Goal: Information Seeking & Learning: Learn about a topic

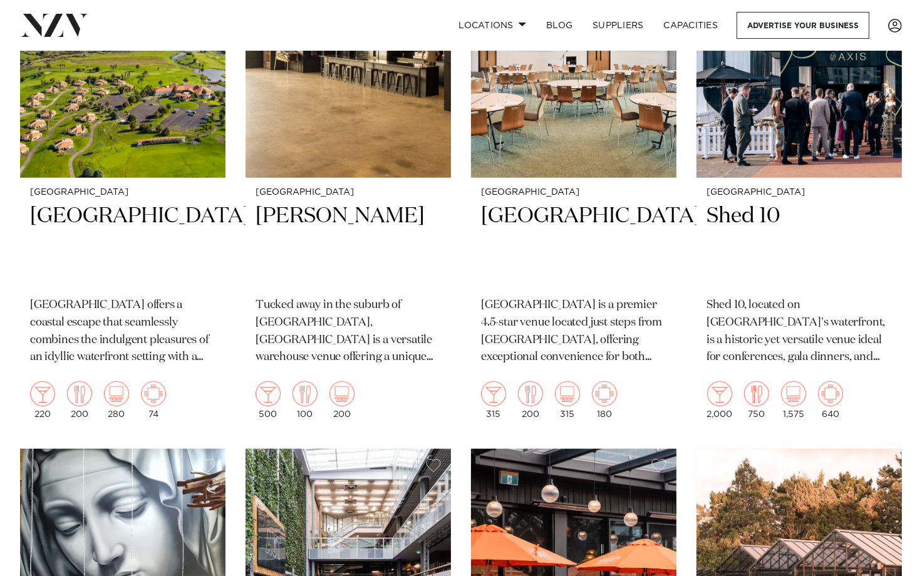
scroll to position [4801, 0]
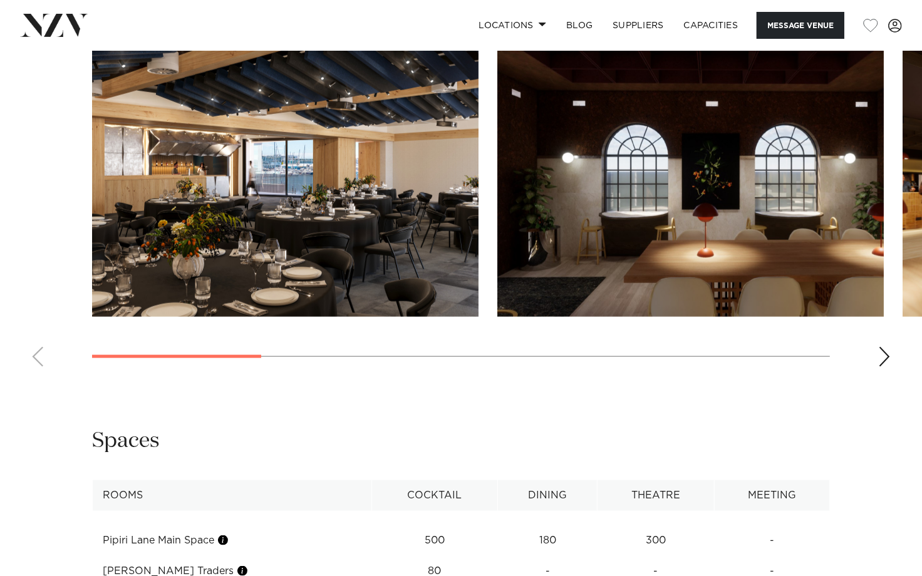
scroll to position [1252, 0]
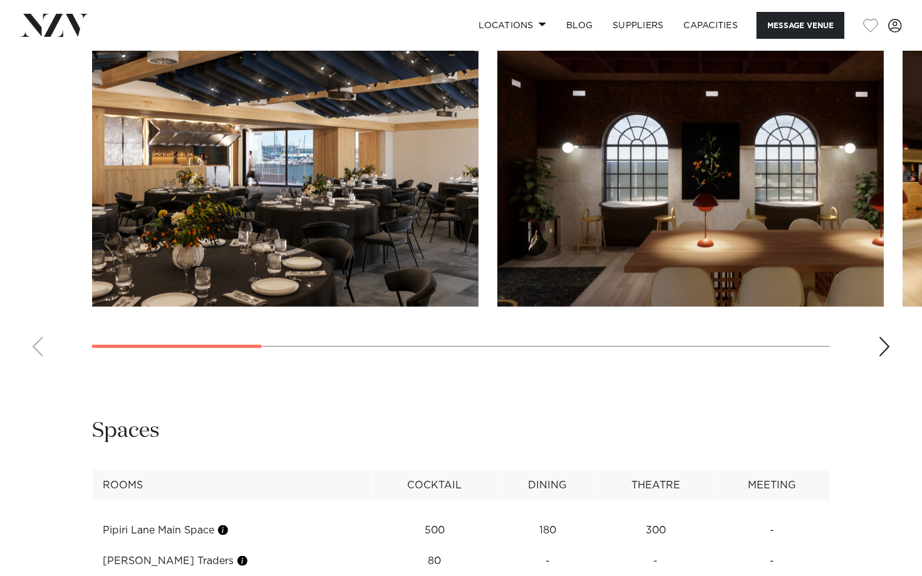
click at [888, 346] on div "Next slide" at bounding box center [884, 347] width 13 height 20
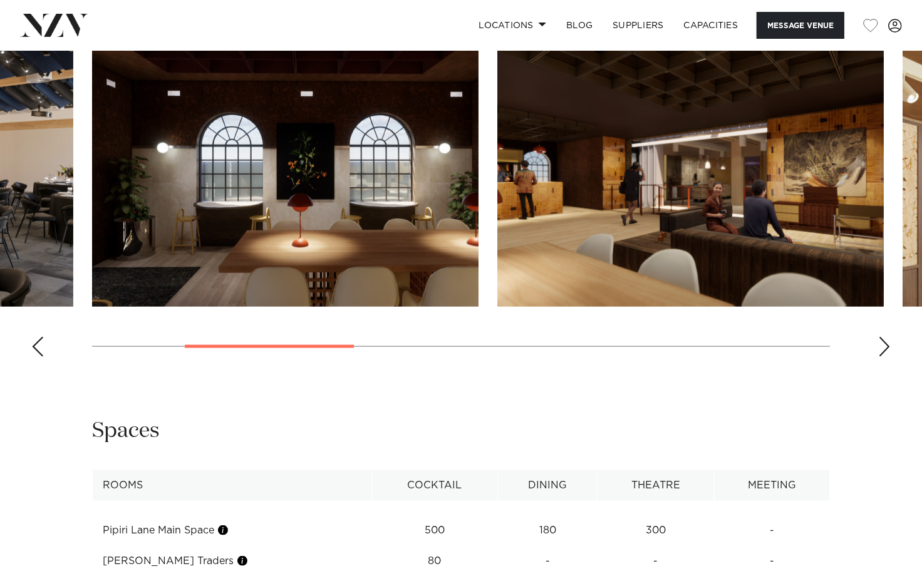
click at [885, 341] on div "Next slide" at bounding box center [884, 347] width 13 height 20
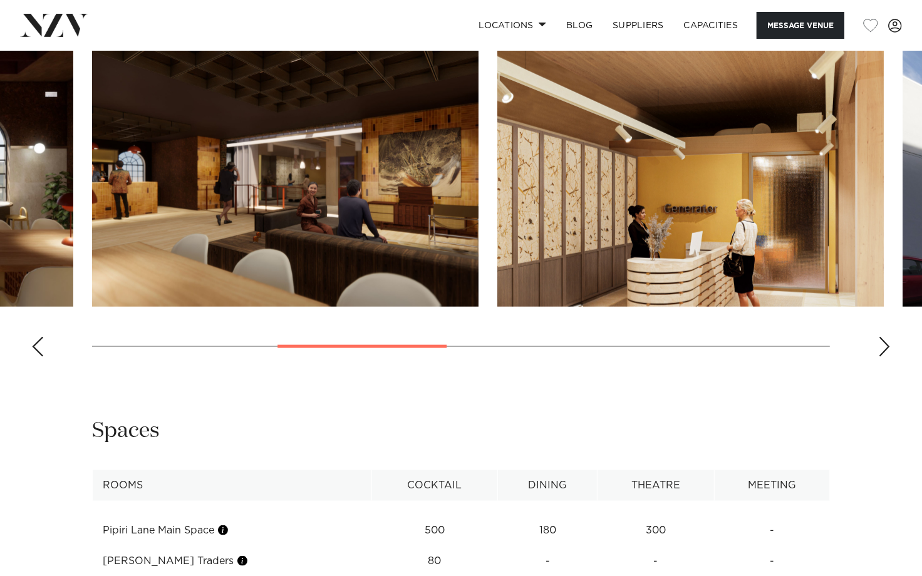
click at [885, 341] on div "Next slide" at bounding box center [884, 347] width 13 height 20
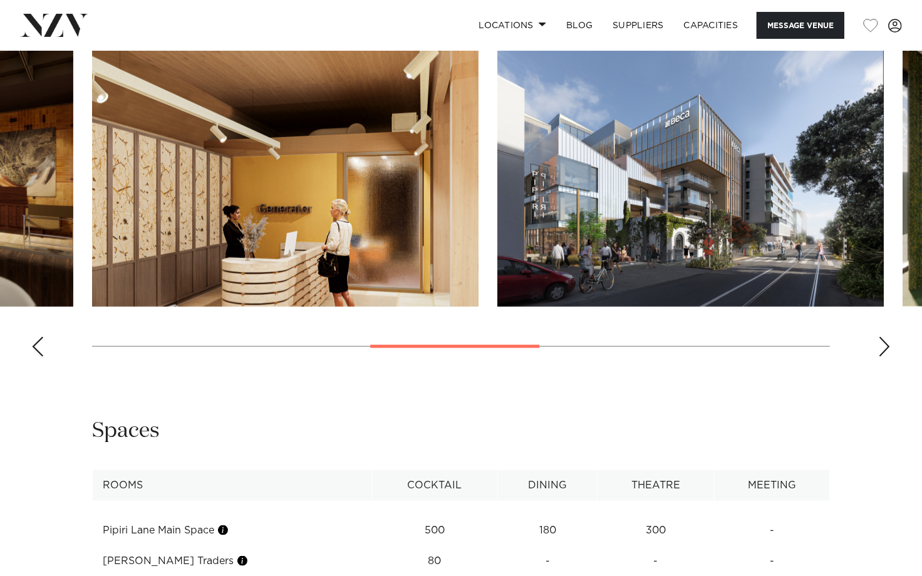
click at [884, 342] on div "Next slide" at bounding box center [884, 347] width 13 height 20
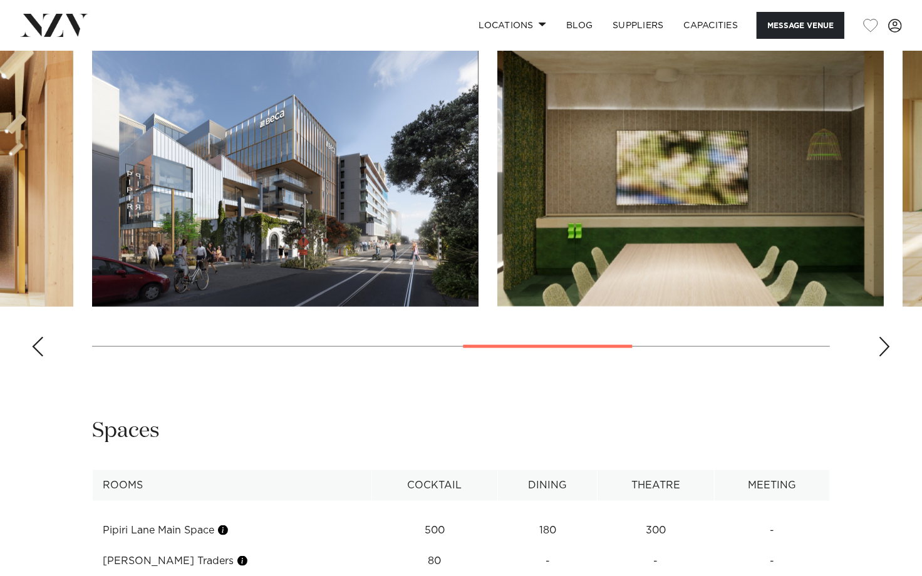
click at [884, 342] on div "Next slide" at bounding box center [884, 347] width 13 height 20
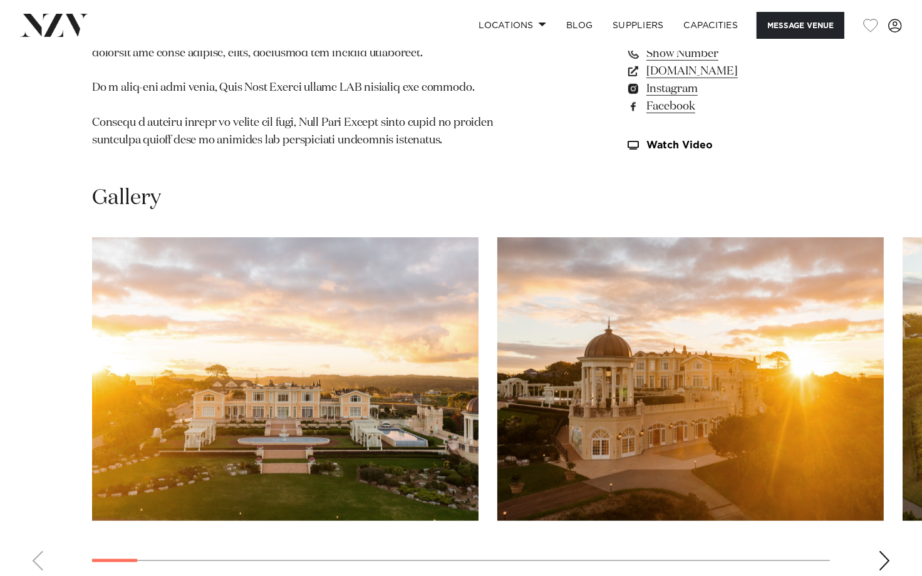
scroll to position [1113, 0]
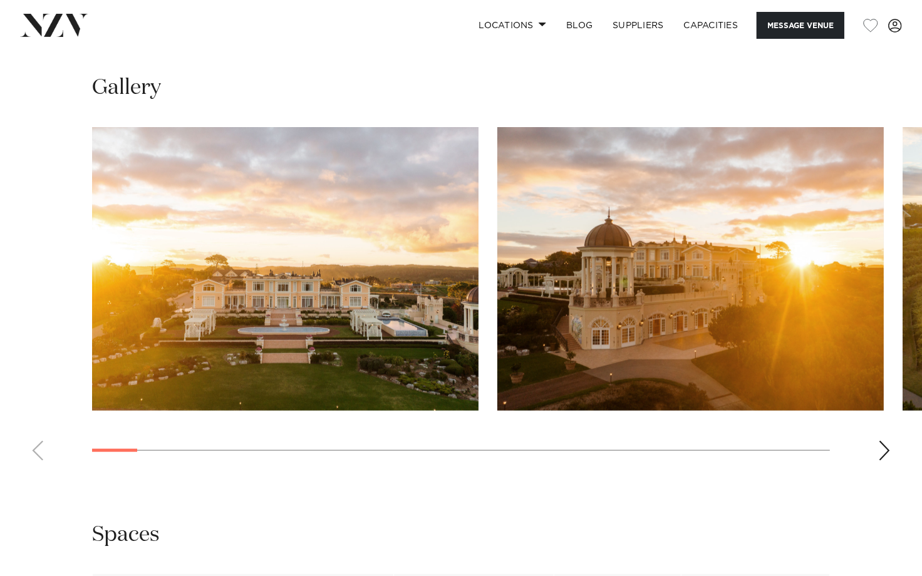
click at [885, 446] on div "Next slide" at bounding box center [884, 451] width 13 height 20
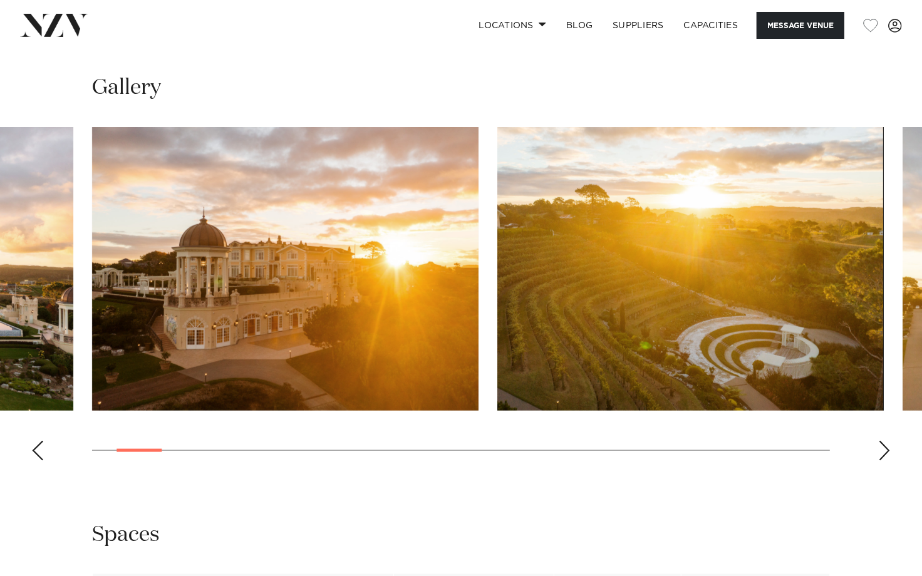
click at [883, 448] on div "Next slide" at bounding box center [884, 451] width 13 height 20
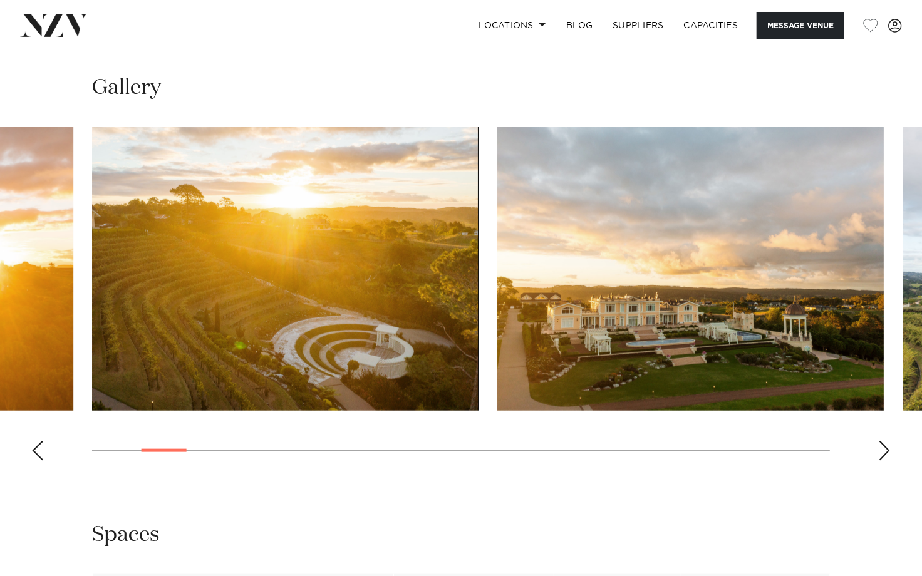
click at [882, 448] on div "Next slide" at bounding box center [884, 451] width 13 height 20
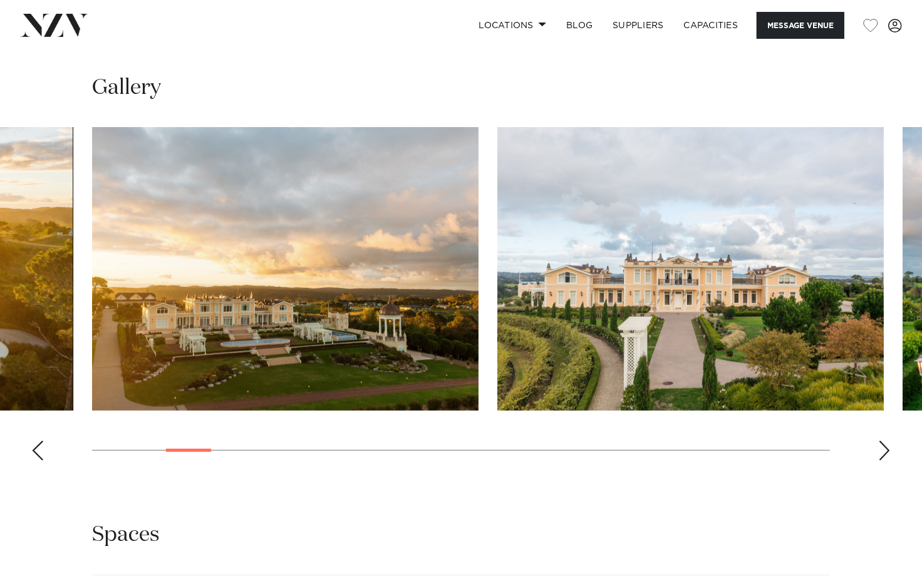
click at [880, 448] on div "Next slide" at bounding box center [884, 451] width 13 height 20
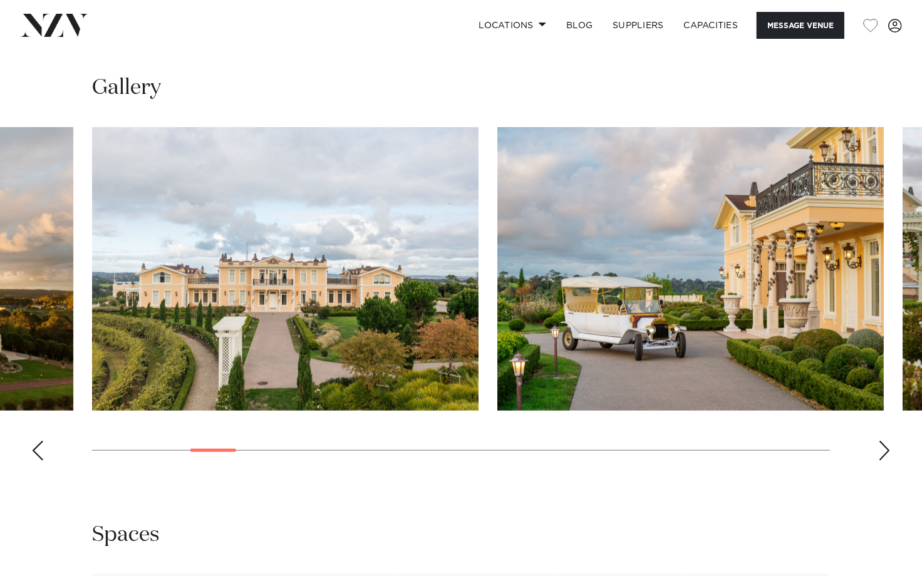
click at [884, 451] on div "Next slide" at bounding box center [884, 451] width 13 height 20
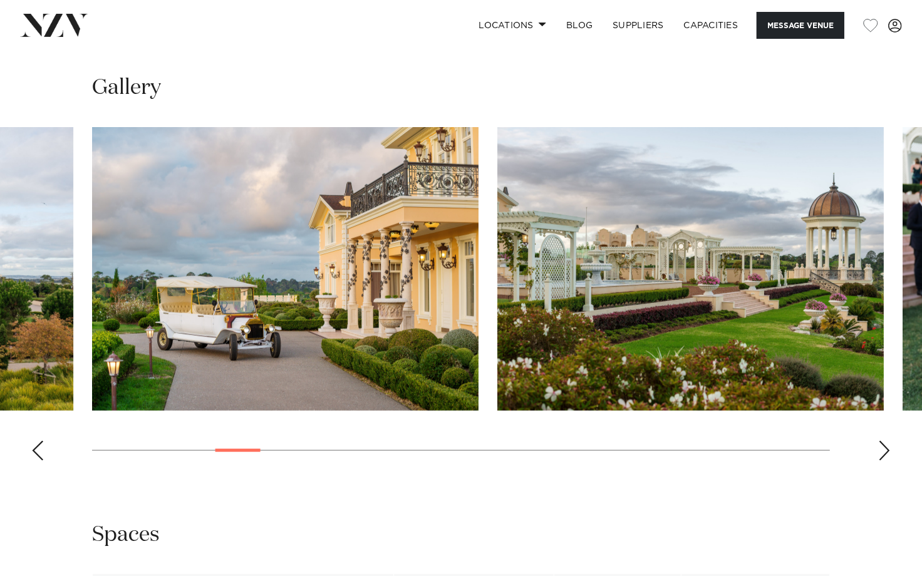
click at [881, 451] on div "Next slide" at bounding box center [884, 451] width 13 height 20
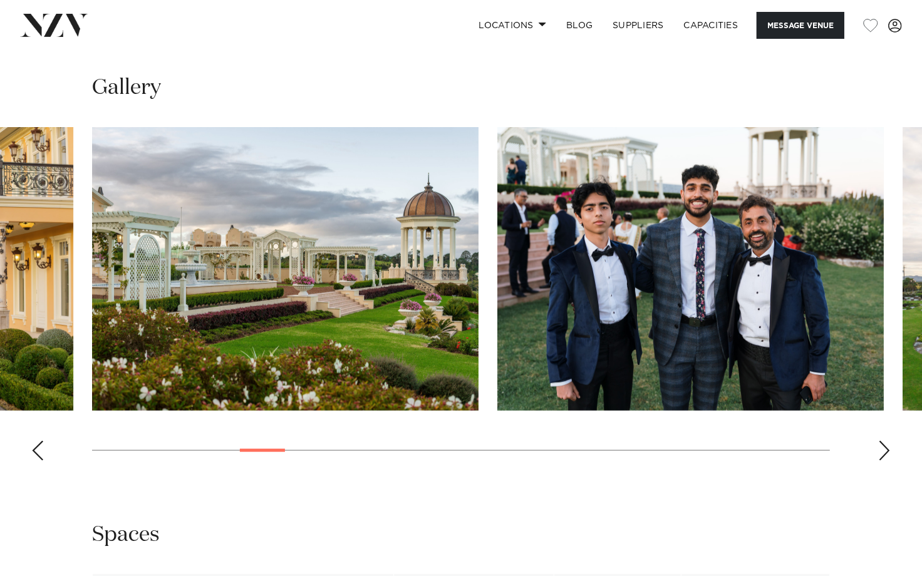
click at [880, 450] on div "Next slide" at bounding box center [884, 451] width 13 height 20
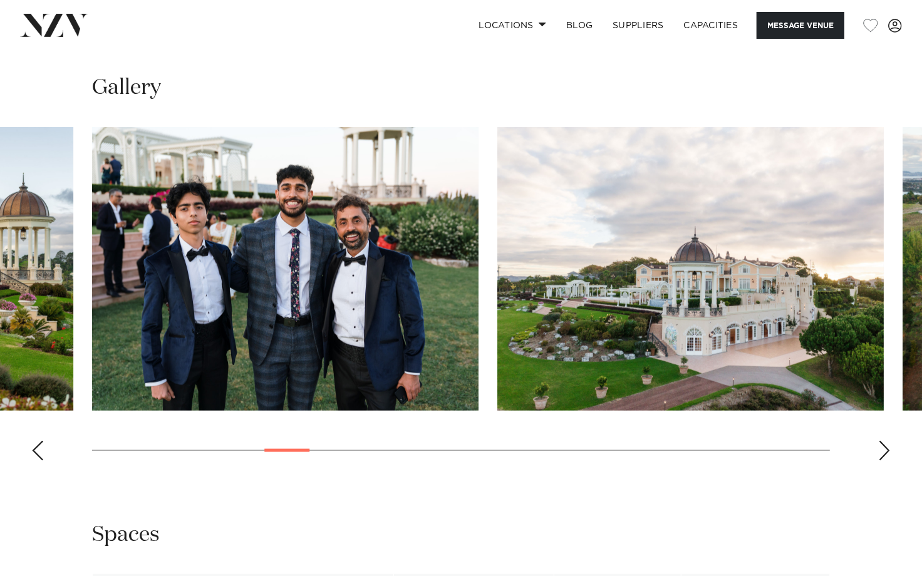
click at [880, 450] on div "Next slide" at bounding box center [884, 451] width 13 height 20
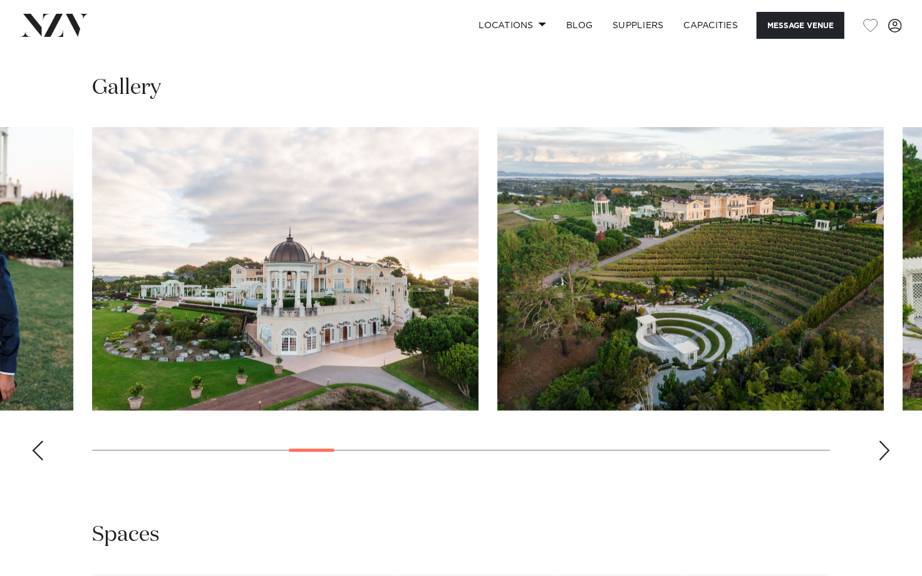
click at [880, 449] on div "Next slide" at bounding box center [884, 451] width 13 height 20
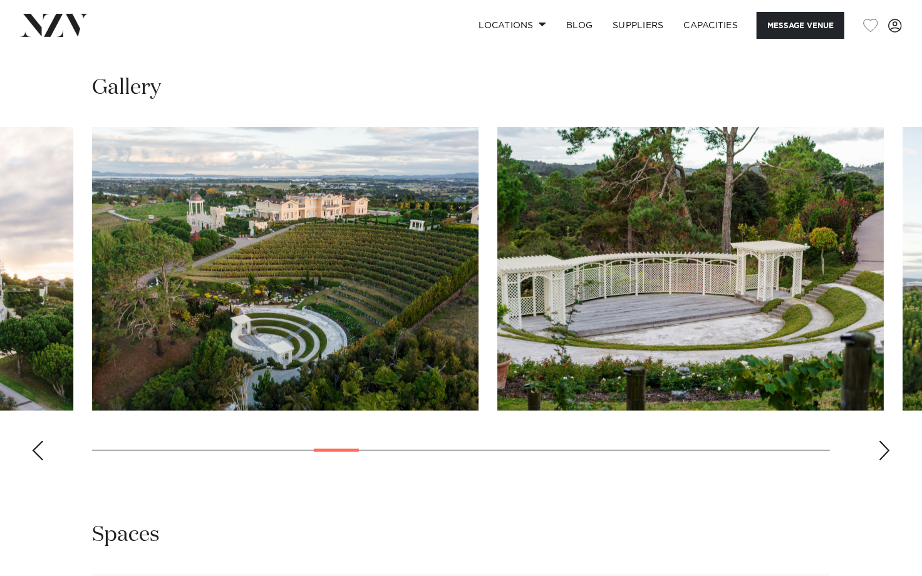
click at [879, 448] on div "Next slide" at bounding box center [884, 451] width 13 height 20
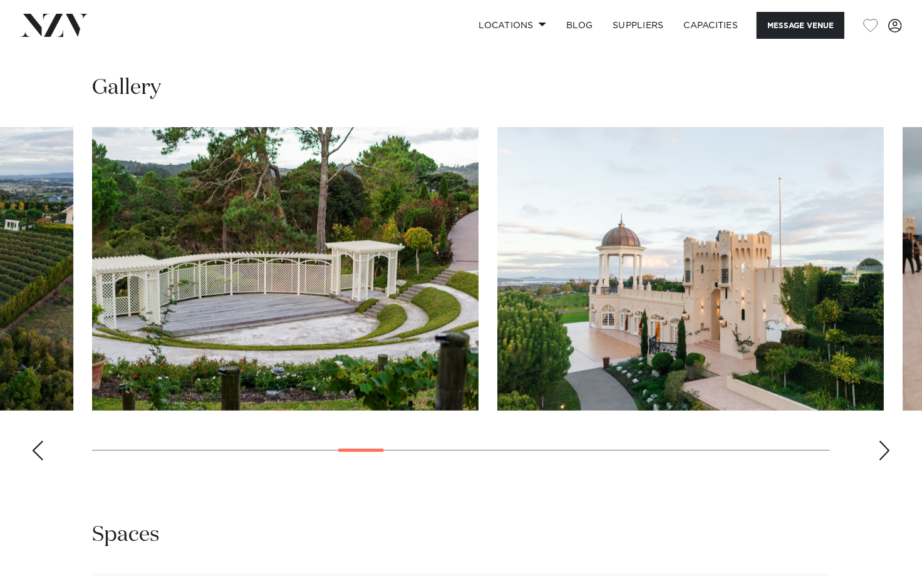
click at [879, 448] on div "Next slide" at bounding box center [884, 451] width 13 height 20
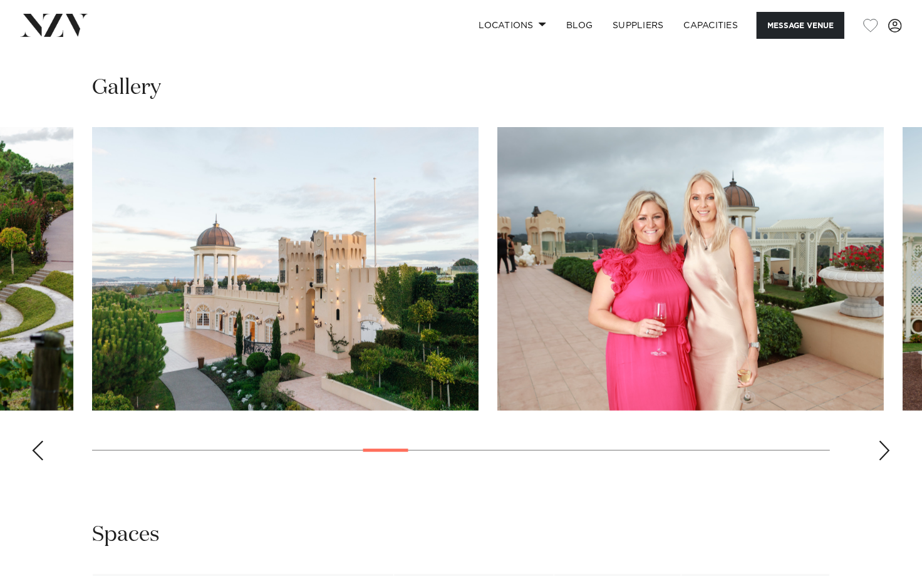
click at [885, 452] on div "Next slide" at bounding box center [884, 451] width 13 height 20
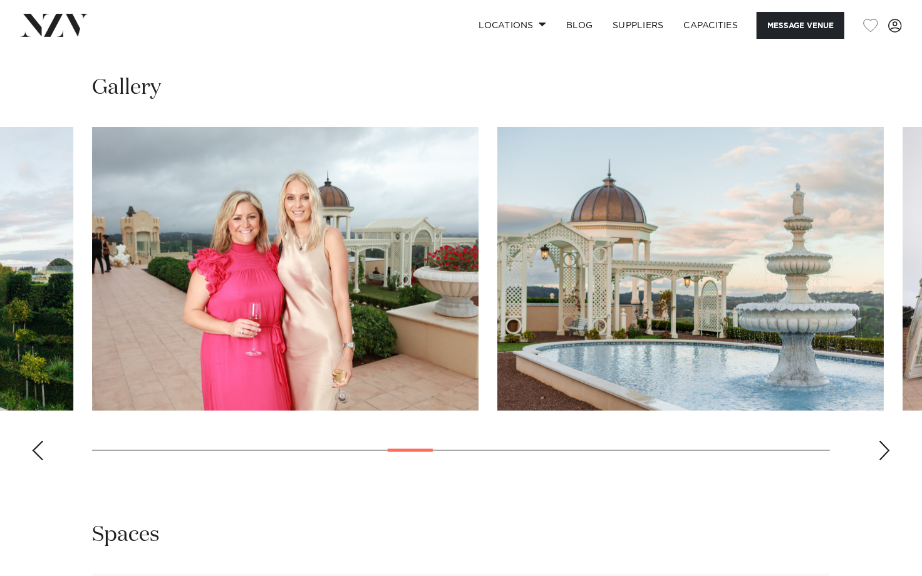
click at [885, 452] on div "Next slide" at bounding box center [884, 451] width 13 height 20
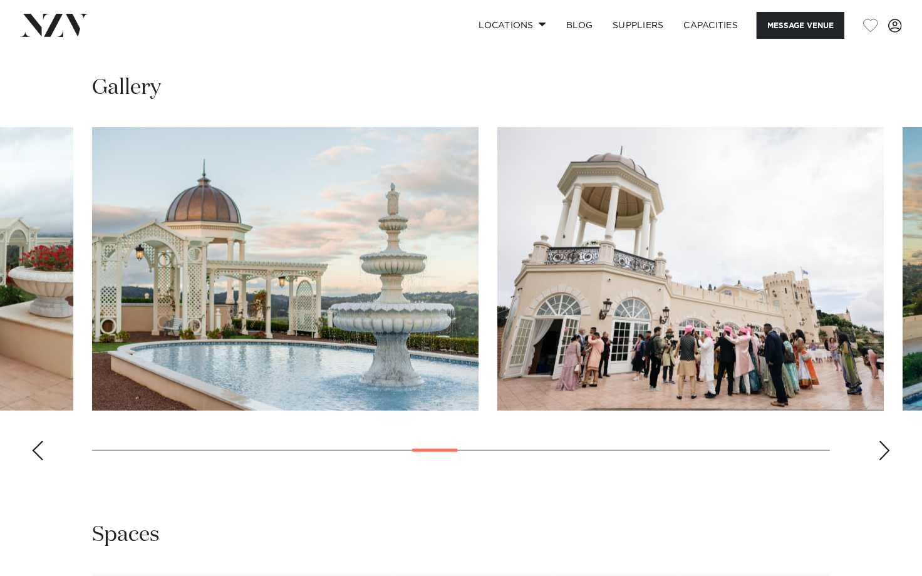
click at [885, 452] on div "Next slide" at bounding box center [884, 451] width 13 height 20
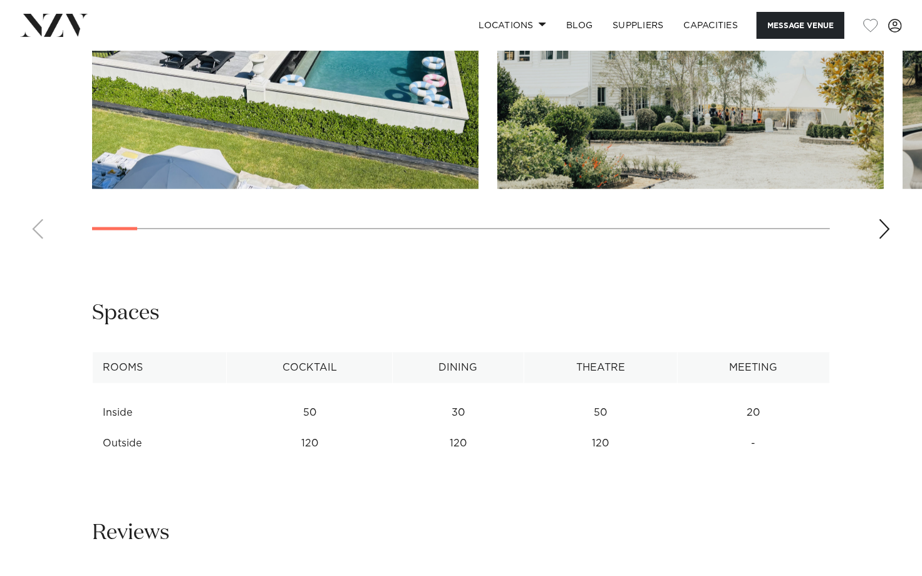
scroll to position [974, 0]
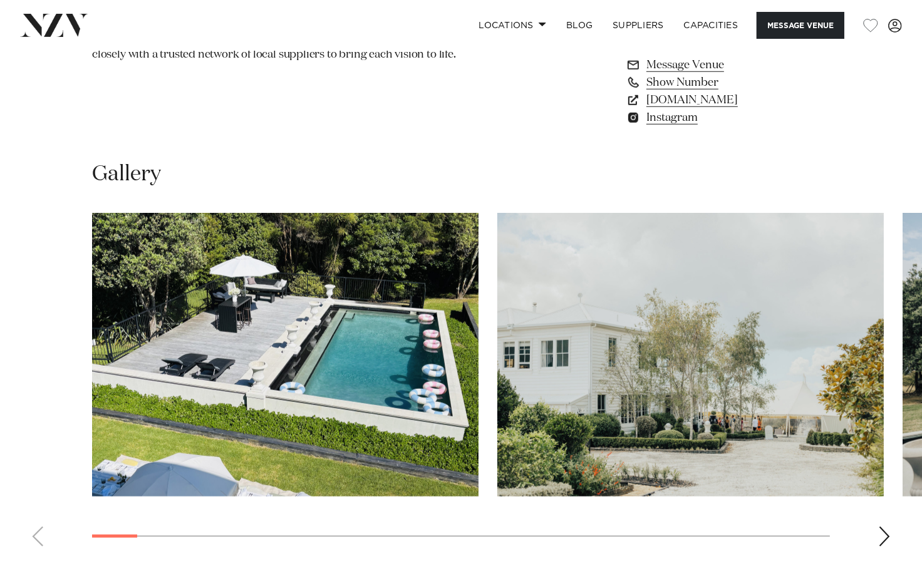
click at [879, 534] on div "Next slide" at bounding box center [884, 537] width 13 height 20
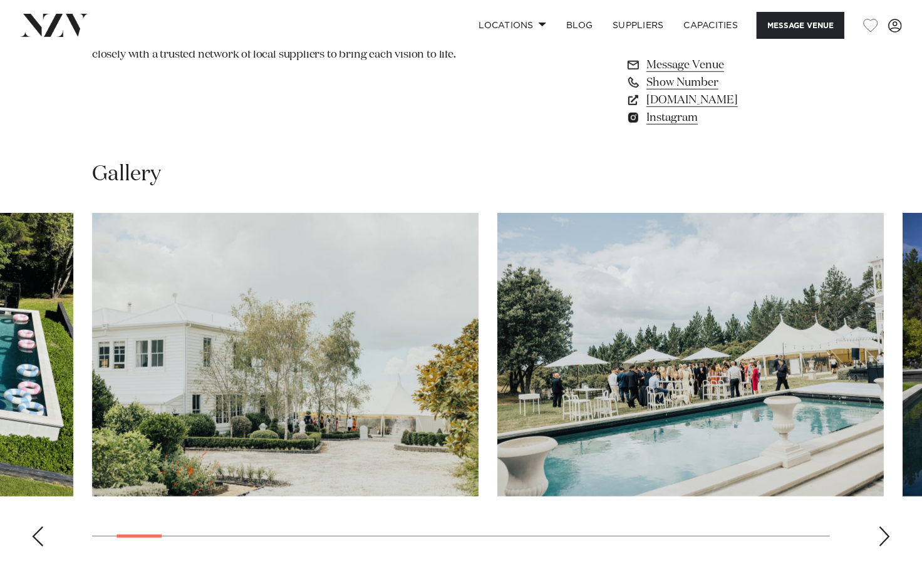
click at [879, 534] on div "Next slide" at bounding box center [884, 537] width 13 height 20
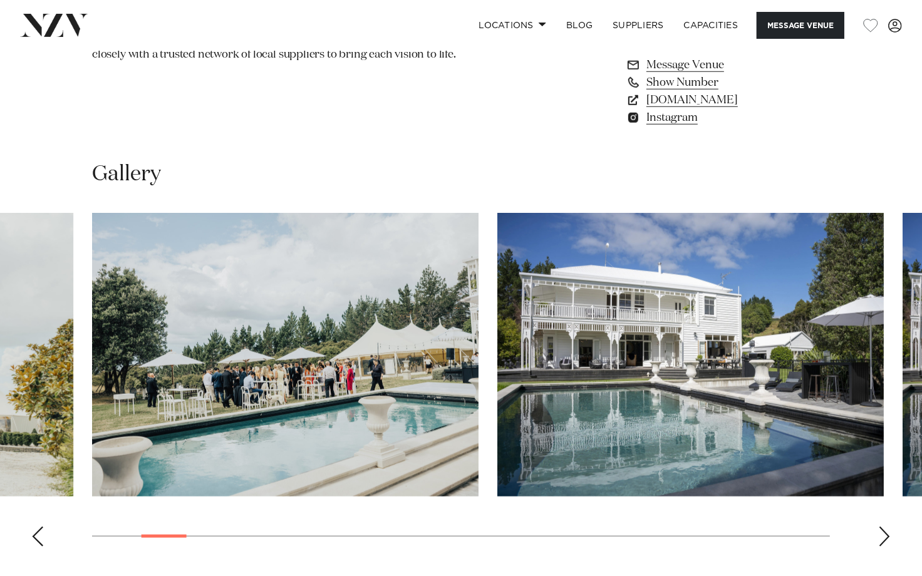
click at [879, 534] on div "Next slide" at bounding box center [884, 537] width 13 height 20
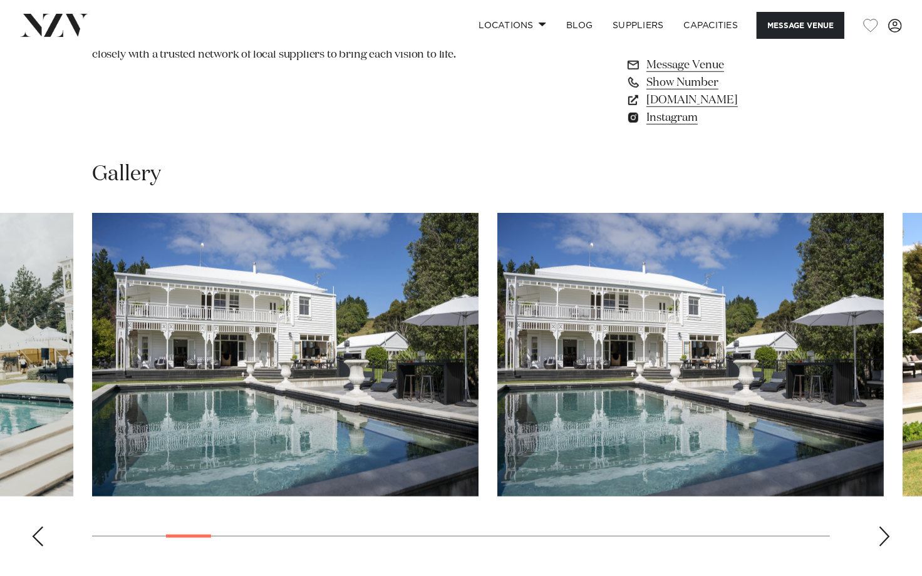
click at [879, 534] on div "Next slide" at bounding box center [884, 537] width 13 height 20
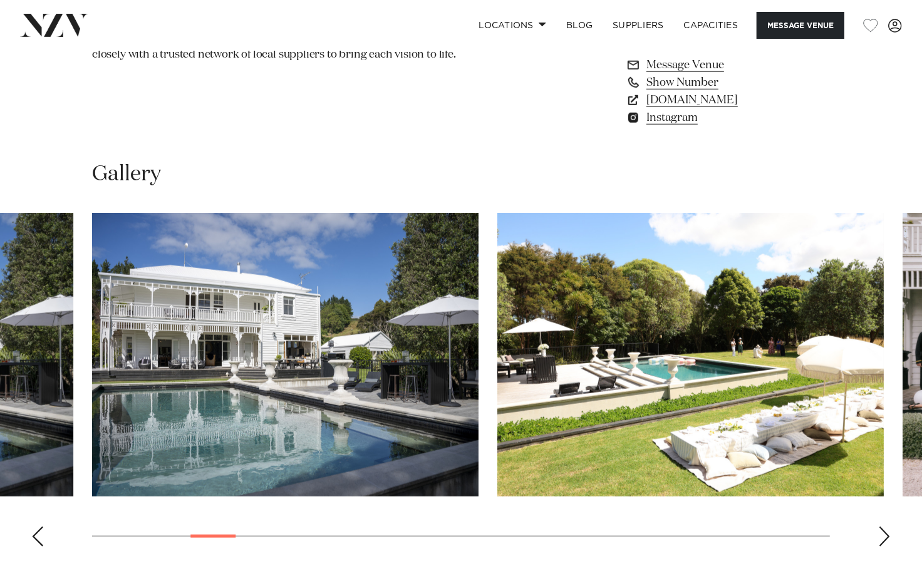
click at [879, 534] on div "Next slide" at bounding box center [884, 537] width 13 height 20
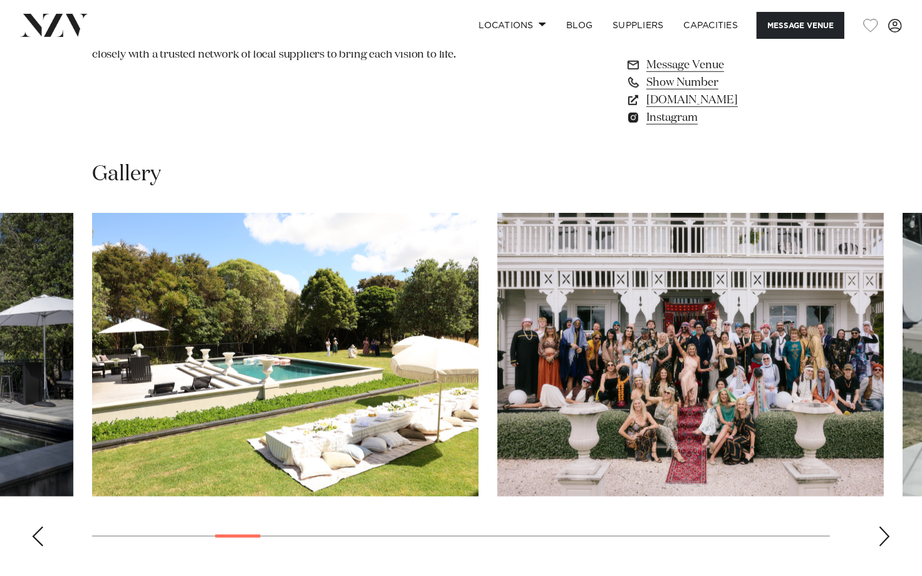
click at [884, 534] on div "Next slide" at bounding box center [884, 537] width 13 height 20
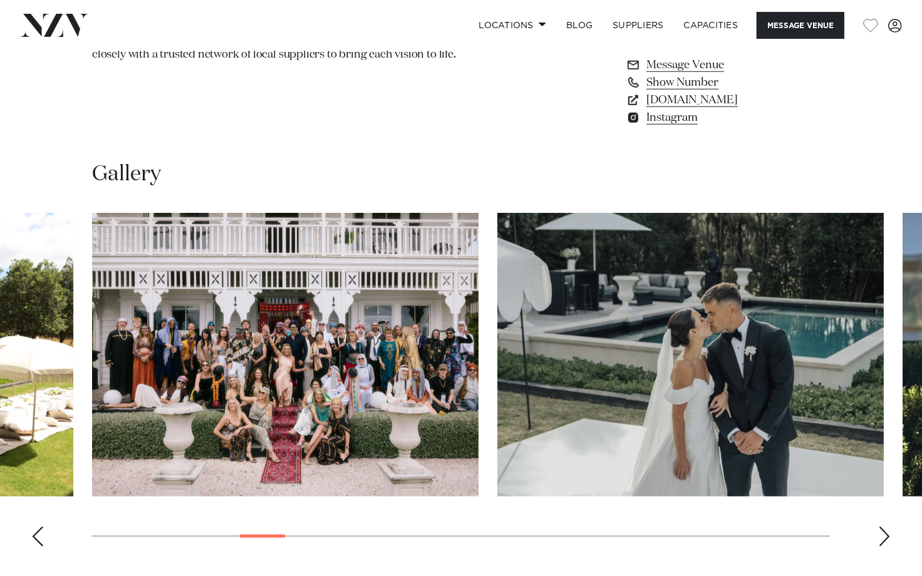
click at [884, 534] on div "Next slide" at bounding box center [884, 537] width 13 height 20
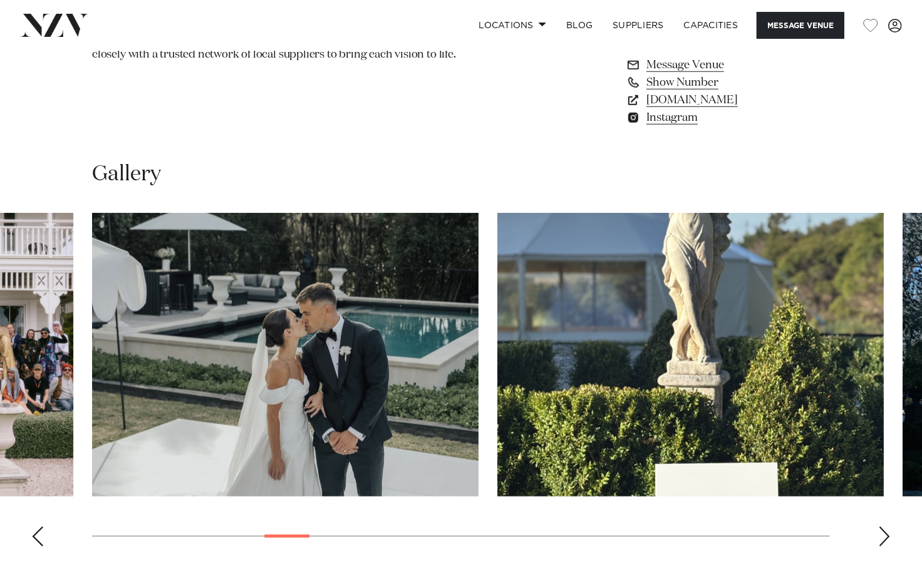
click at [884, 534] on div "Next slide" at bounding box center [884, 537] width 13 height 20
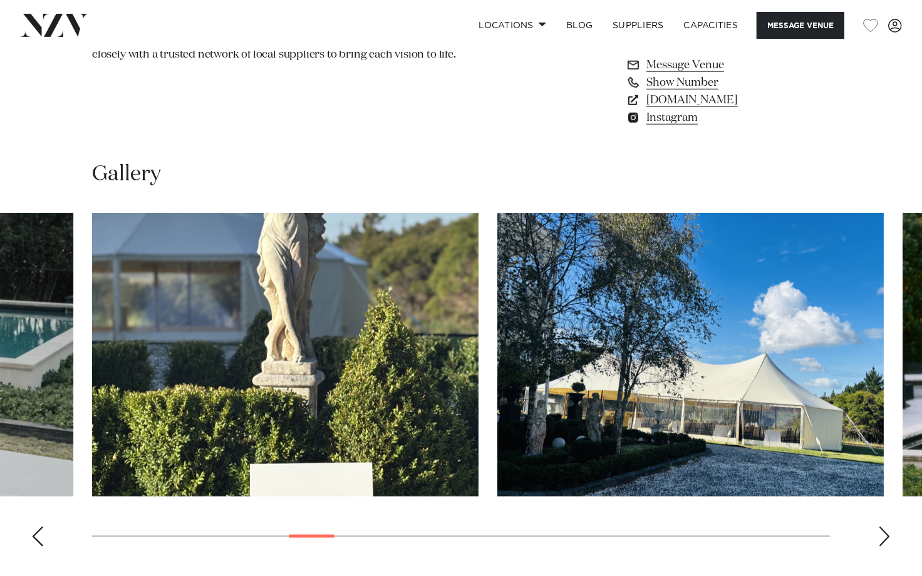
click at [884, 534] on div "Next slide" at bounding box center [884, 537] width 13 height 20
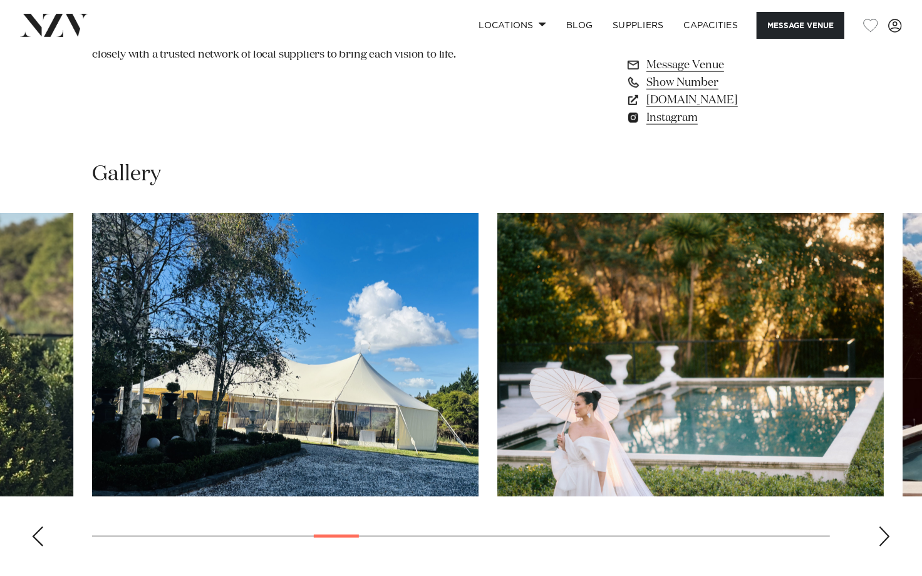
click at [884, 534] on div "Next slide" at bounding box center [884, 537] width 13 height 20
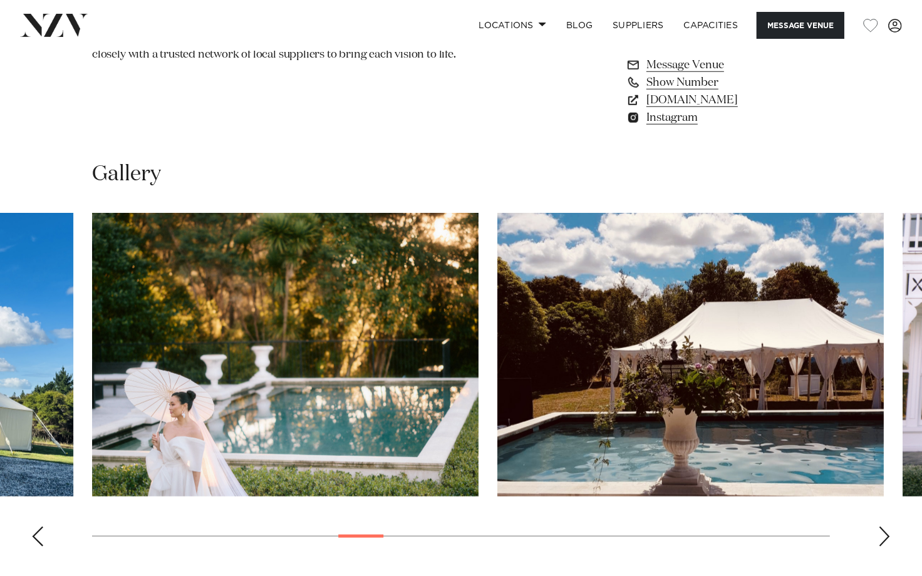
click at [884, 534] on div "Next slide" at bounding box center [884, 537] width 13 height 20
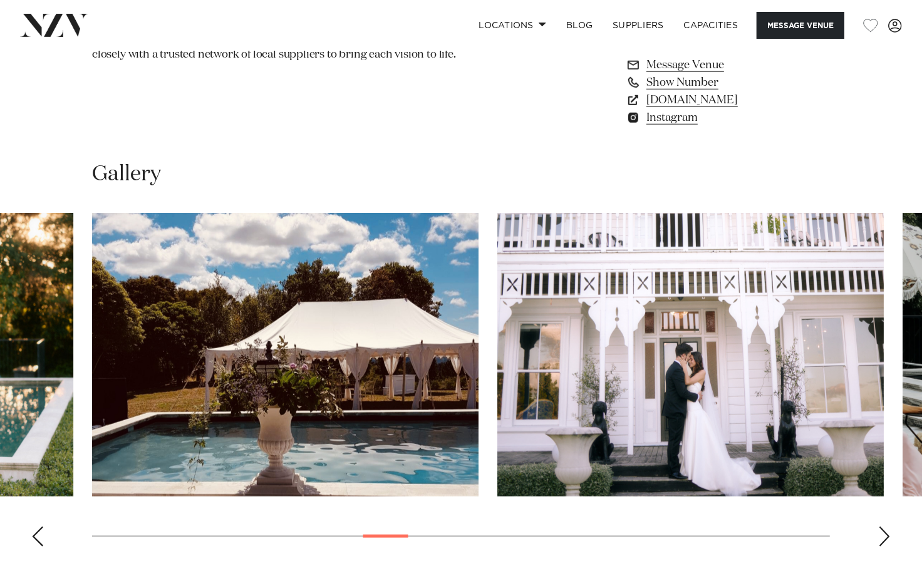
click at [884, 534] on div "Next slide" at bounding box center [884, 537] width 13 height 20
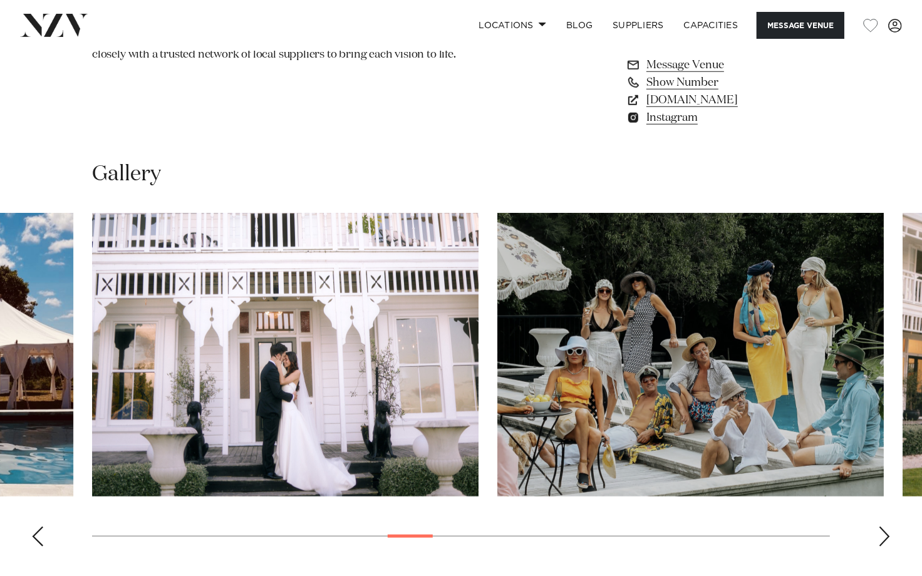
click at [884, 534] on div "Next slide" at bounding box center [884, 537] width 13 height 20
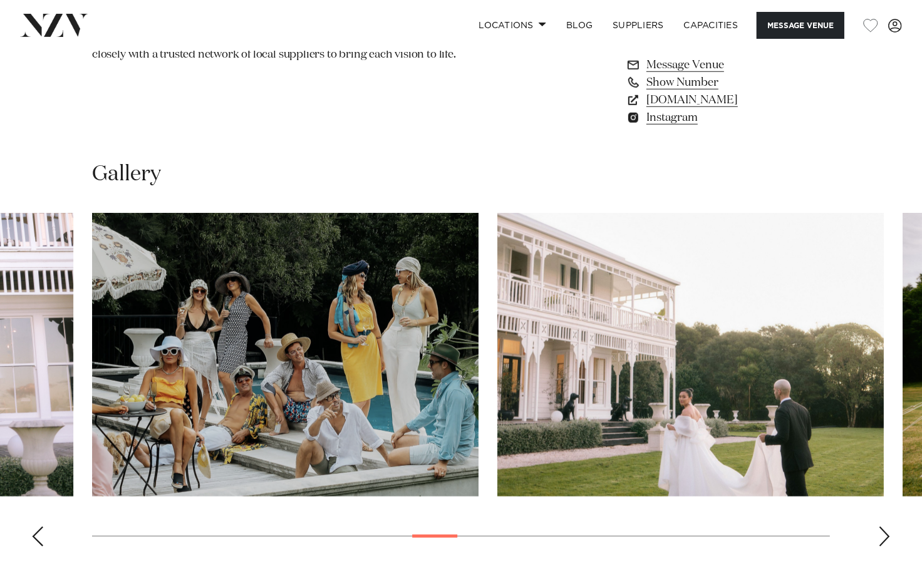
click at [884, 534] on div "Next slide" at bounding box center [884, 537] width 13 height 20
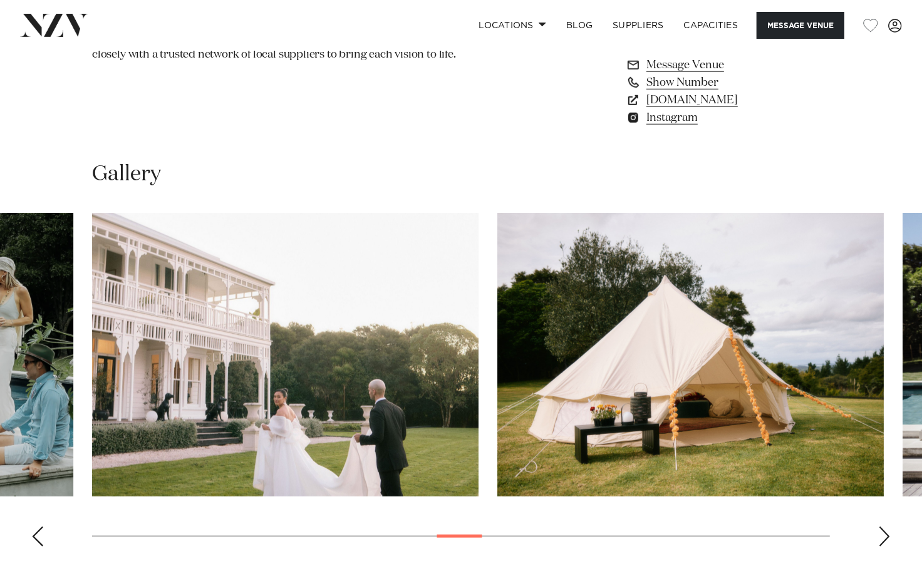
click at [884, 534] on div "Next slide" at bounding box center [884, 537] width 13 height 20
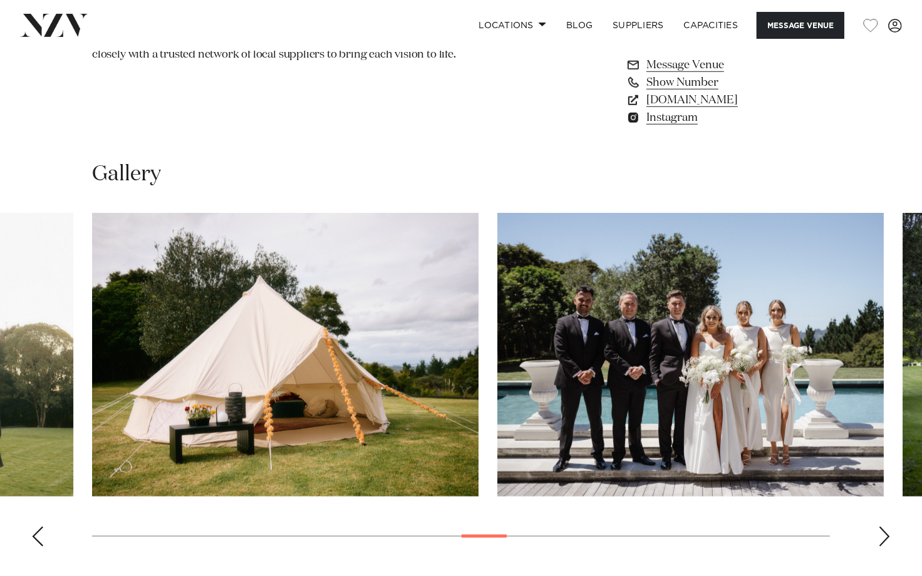
click at [884, 537] on div "Next slide" at bounding box center [884, 537] width 13 height 20
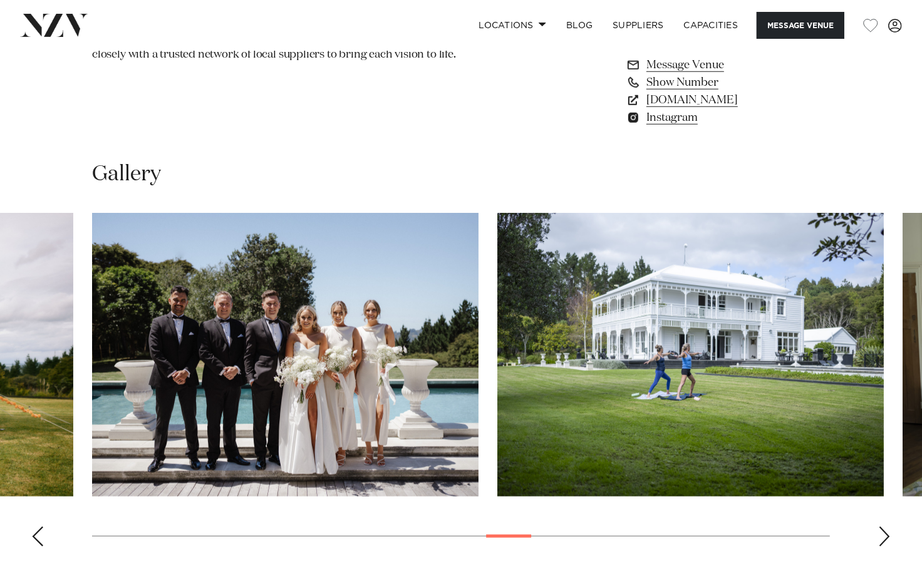
click at [883, 535] on div "Next slide" at bounding box center [884, 537] width 13 height 20
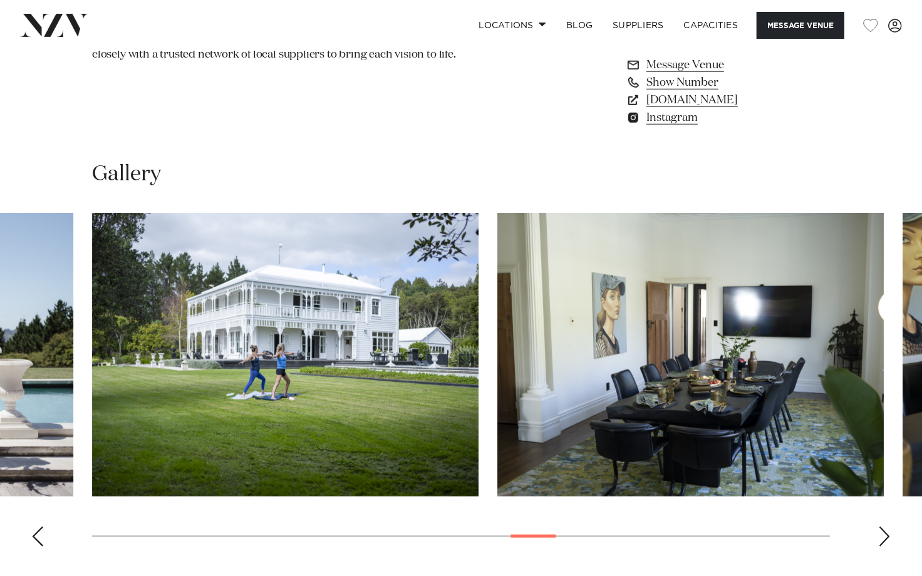
click at [882, 535] on div "Next slide" at bounding box center [884, 537] width 13 height 20
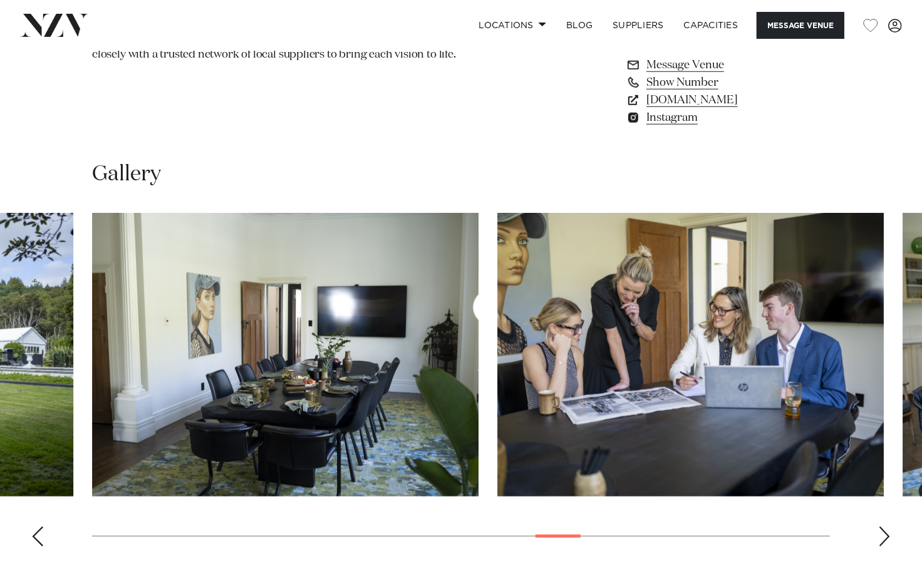
click at [882, 535] on div "Next slide" at bounding box center [884, 537] width 13 height 20
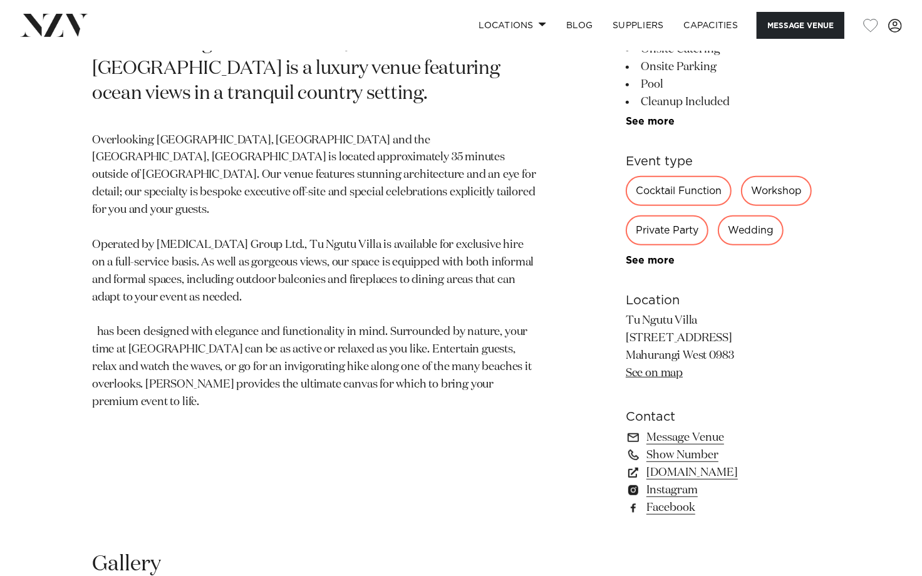
scroll to position [626, 0]
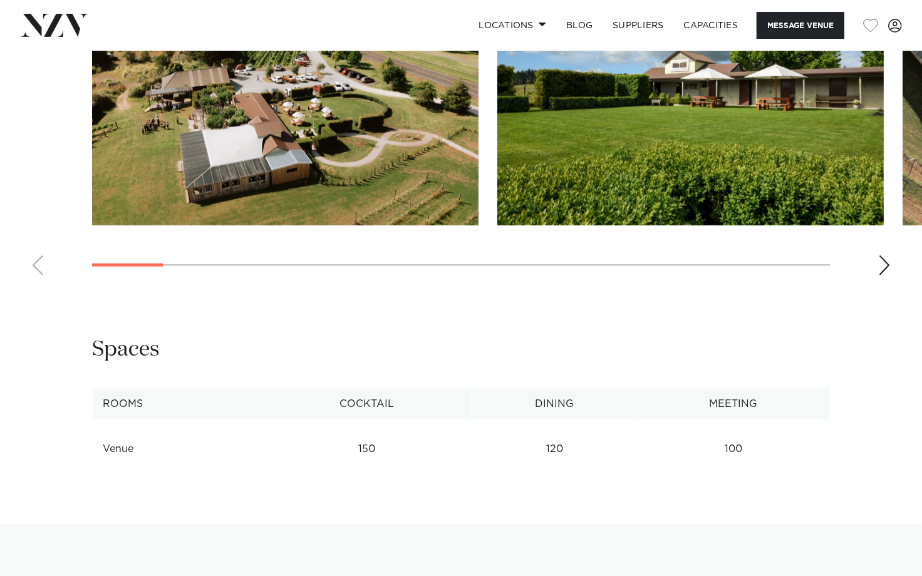
scroll to position [1461, 0]
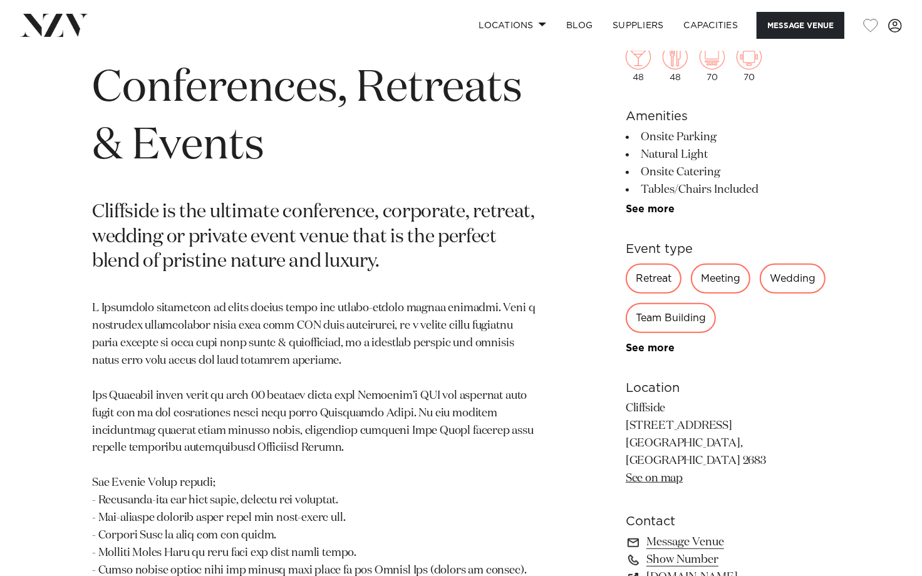
scroll to position [556, 0]
